Goal: Contribute content: Contribute content

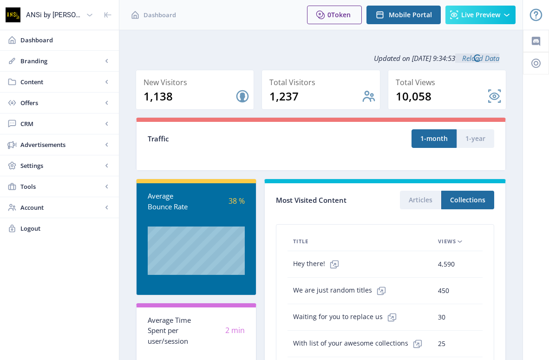
click at [67, 66] on link "Branding" at bounding box center [59, 61] width 119 height 20
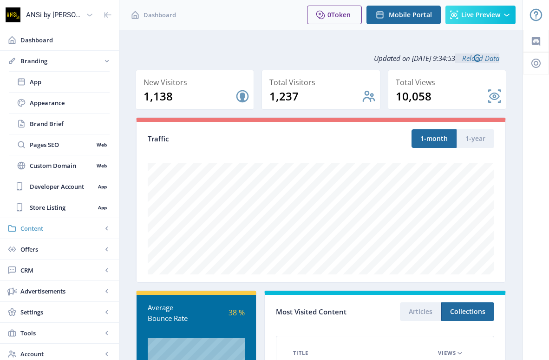
click at [61, 227] on span "Content" at bounding box center [61, 228] width 82 height 9
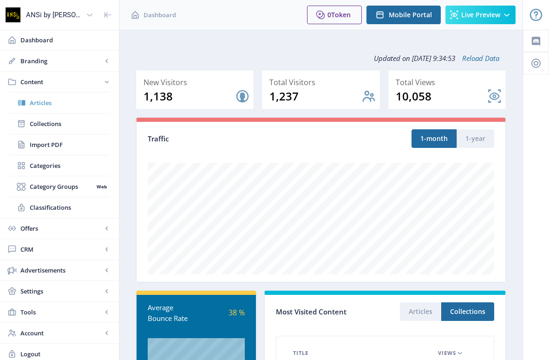
click at [55, 104] on span "Articles" at bounding box center [70, 102] width 80 height 9
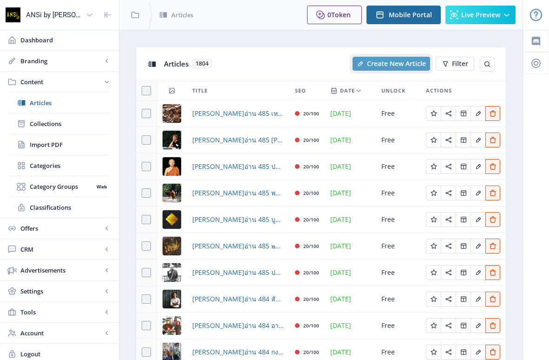
click at [378, 64] on span "Create New Article" at bounding box center [396, 63] width 59 height 7
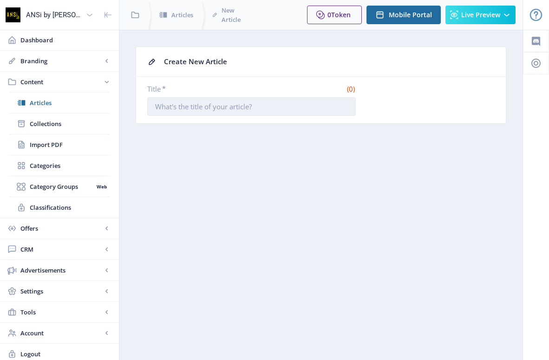
click at [264, 109] on input "Title *" at bounding box center [251, 106] width 209 height 19
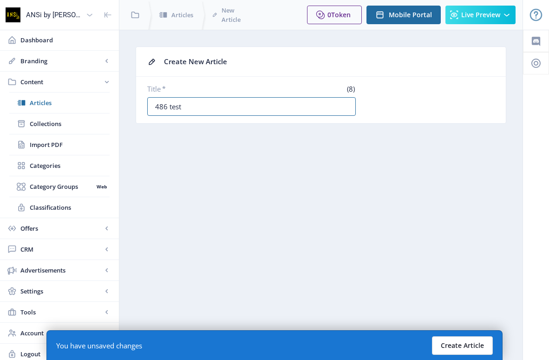
type input "486 test"
click at [472, 350] on button "Create Article" at bounding box center [462, 345] width 61 height 19
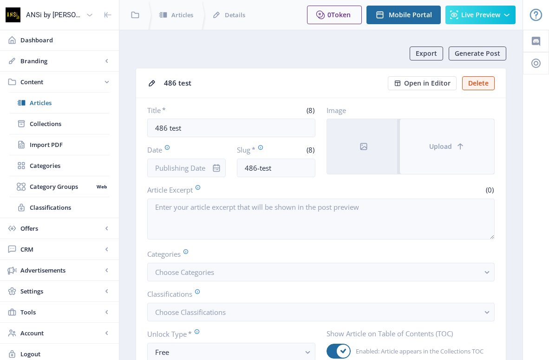
click at [442, 145] on span "Upload" at bounding box center [440, 146] width 23 height 7
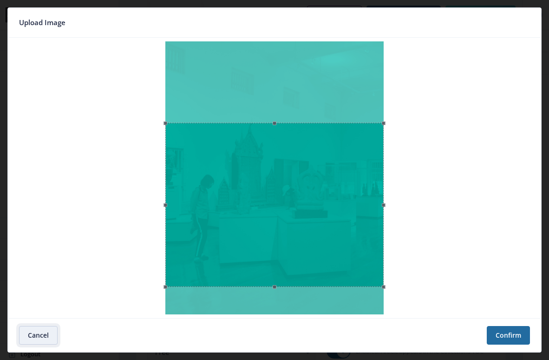
drag, startPoint x: 318, startPoint y: 123, endPoint x: 316, endPoint y: 204, distance: 81.4
click at [316, 204] on div at bounding box center [274, 205] width 218 height 164
click at [496, 336] on button "Confirm" at bounding box center [508, 335] width 43 height 19
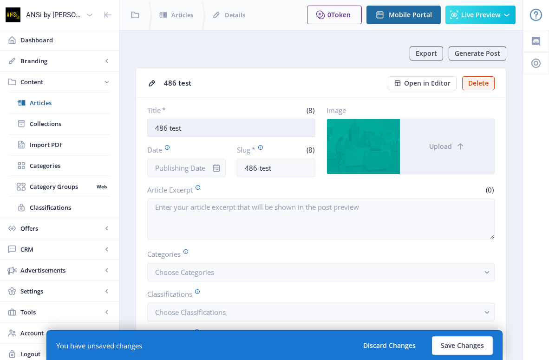
click at [237, 127] on input "486 test" at bounding box center [231, 128] width 168 height 19
paste input "MUS EUM"
paste input "พิพิธภัณฑ์และมิวเซียม"
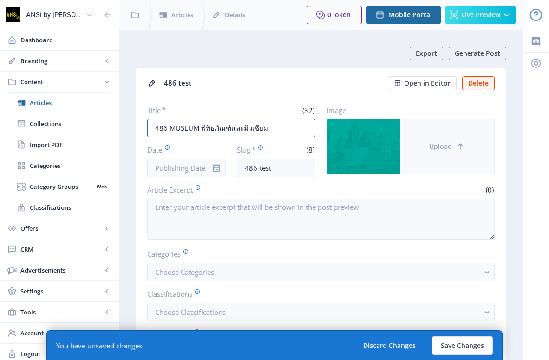
type input "486 MUSEUM พิพิธภัณฑ์และมิวเซียม"
click at [441, 152] on button "Upload" at bounding box center [447, 146] width 94 height 55
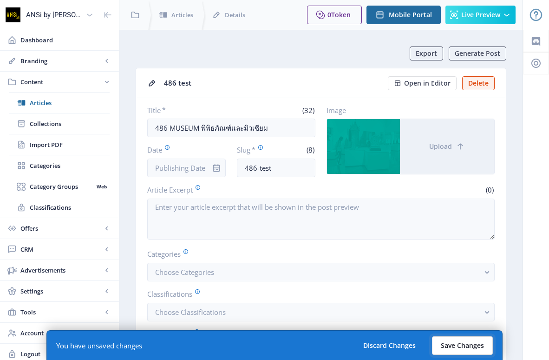
click at [463, 347] on button "Save Changes" at bounding box center [462, 345] width 61 height 19
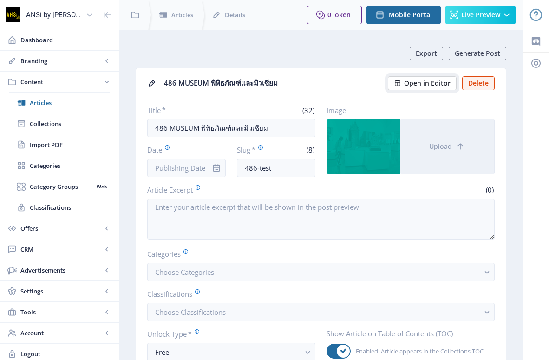
click at [418, 82] on span "Open in Editor" at bounding box center [427, 82] width 46 height 7
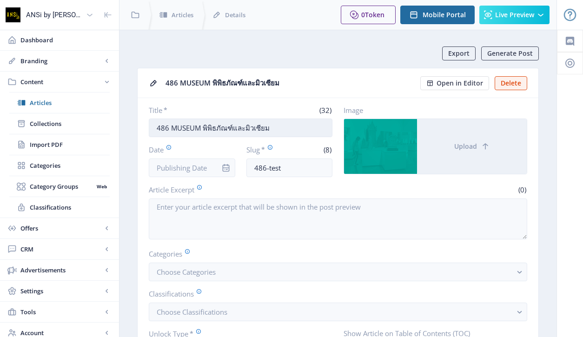
click at [205, 124] on input "486 MUSEUM พิพิธภัณฑ์และมิวเซียม" at bounding box center [241, 128] width 184 height 19
